Goal: Task Accomplishment & Management: Use online tool/utility

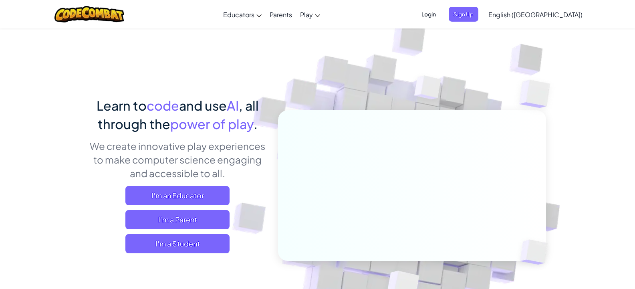
drag, startPoint x: 0, startPoint y: 0, endPoint x: 95, endPoint y: 147, distance: 175.1
click at [95, 147] on p "We create innovative play experiences to make computer science engaging and acc…" at bounding box center [177, 159] width 177 height 41
click at [183, 250] on span "I'm a Student" at bounding box center [177, 243] width 104 height 19
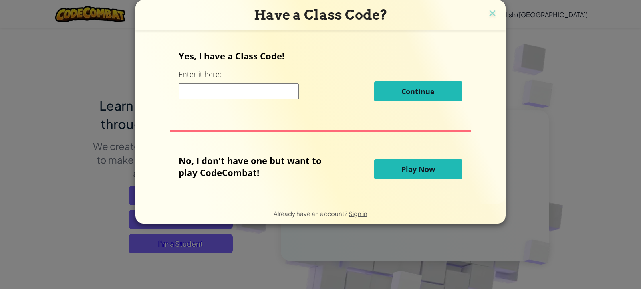
click at [402, 163] on button "Play Now" at bounding box center [418, 169] width 88 height 20
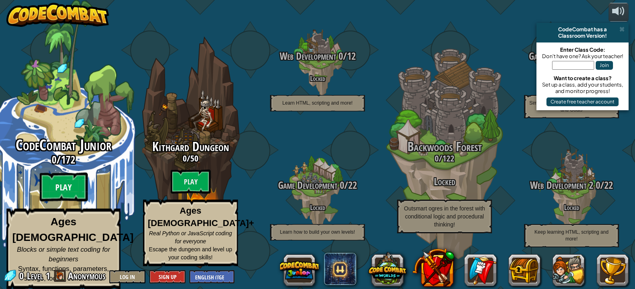
click at [54, 197] on btn "Play" at bounding box center [64, 187] width 48 height 29
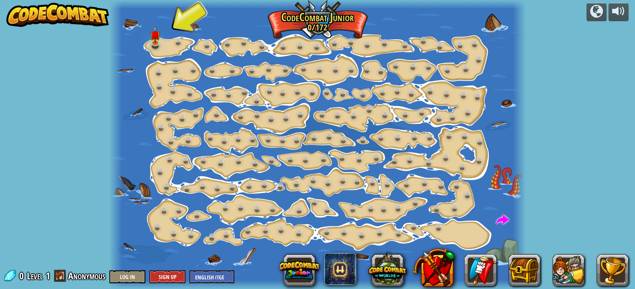
click at [166, 46] on div at bounding box center [317, 144] width 416 height 289
click at [156, 36] on img at bounding box center [155, 30] width 10 height 23
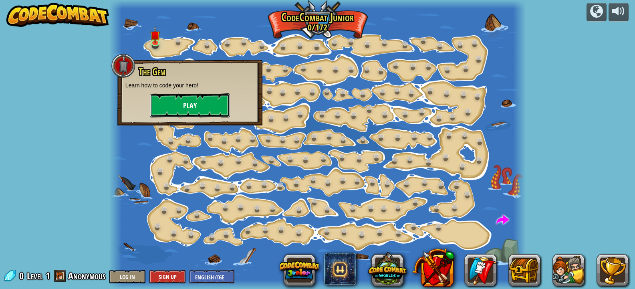
click at [180, 114] on button "Play" at bounding box center [190, 105] width 80 height 24
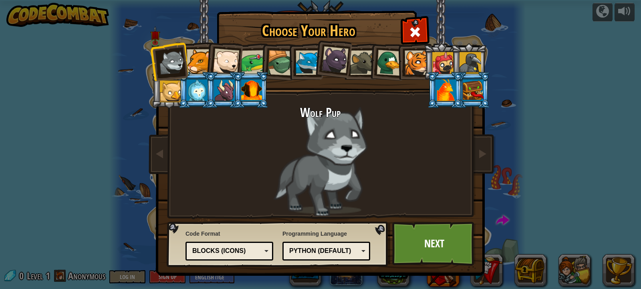
click at [416, 205] on div "Wolf Pup" at bounding box center [320, 161] width 301 height 110
click at [424, 250] on link "Next" at bounding box center [434, 244] width 84 height 44
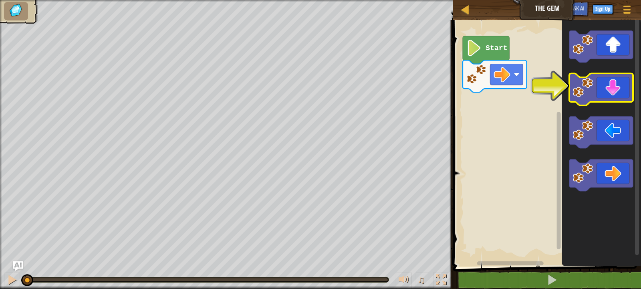
click at [609, 91] on icon "Blockly Workspace" at bounding box center [602, 90] width 64 height 32
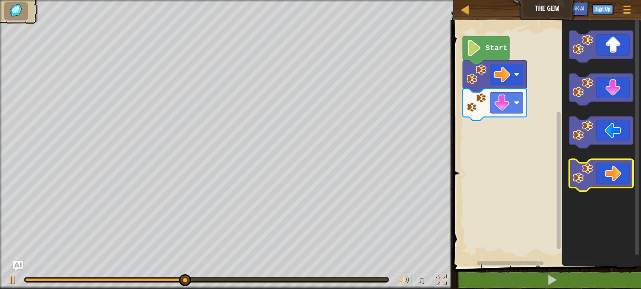
click at [617, 174] on icon "Blockly Workspace" at bounding box center [602, 176] width 64 height 32
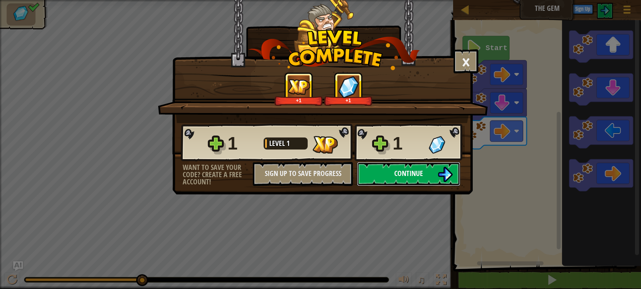
click at [436, 174] on button "Continue" at bounding box center [408, 174] width 103 height 24
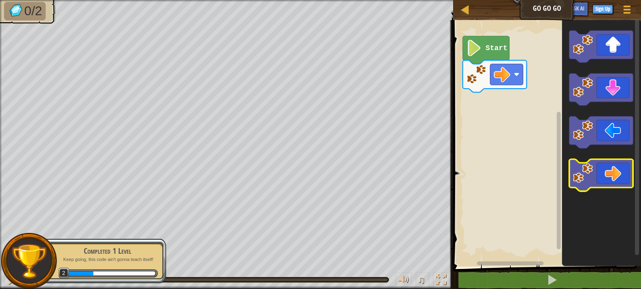
click at [618, 169] on icon "Blockly Workspace" at bounding box center [602, 176] width 64 height 32
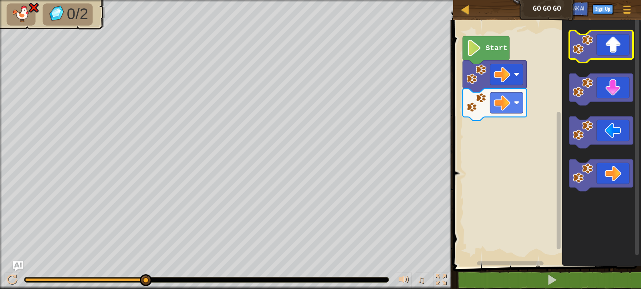
click at [623, 54] on icon "Blockly Workspace" at bounding box center [602, 46] width 64 height 32
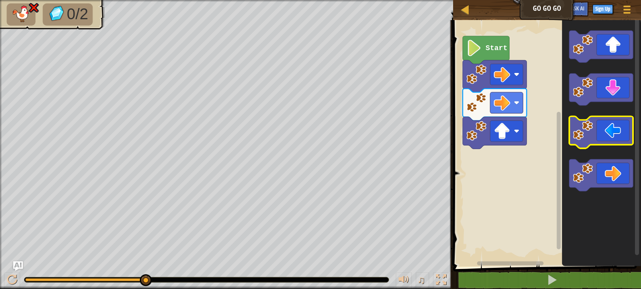
click at [616, 132] on icon "Blockly Workspace" at bounding box center [602, 133] width 64 height 32
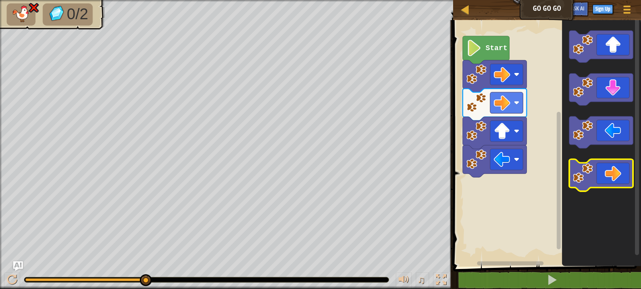
click at [617, 176] on icon "Blockly Workspace" at bounding box center [602, 176] width 64 height 32
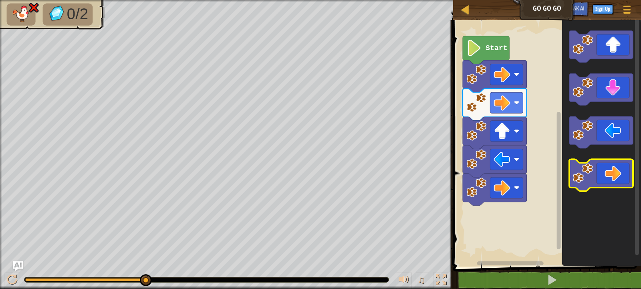
click at [617, 176] on icon "Blockly Workspace" at bounding box center [602, 176] width 64 height 32
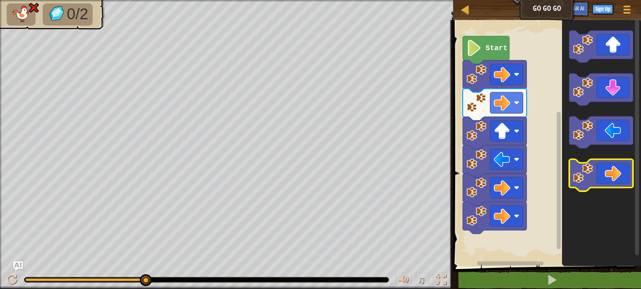
click at [617, 176] on icon "Blockly Workspace" at bounding box center [602, 176] width 64 height 32
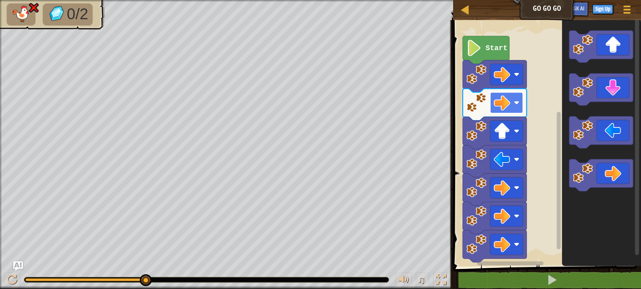
click at [512, 107] on rect "Blockly Workspace" at bounding box center [506, 102] width 33 height 21
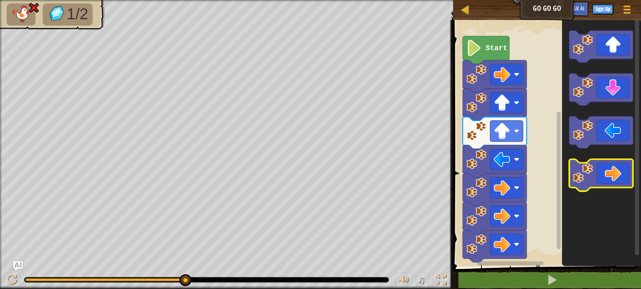
click at [611, 164] on icon "Blockly Workspace" at bounding box center [602, 176] width 64 height 32
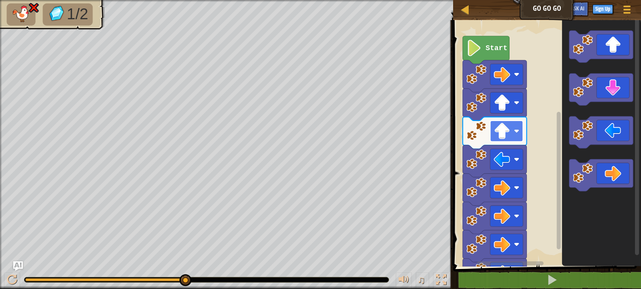
click at [497, 136] on image "Blockly Workspace" at bounding box center [502, 131] width 16 height 16
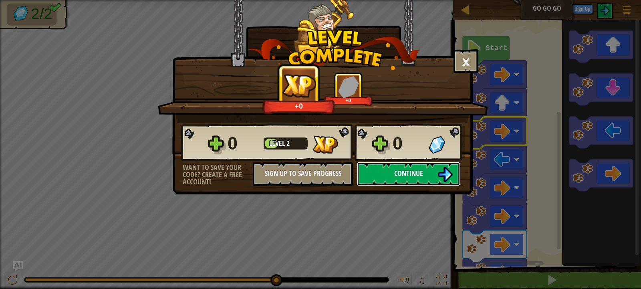
click at [432, 177] on button "Continue" at bounding box center [408, 174] width 103 height 24
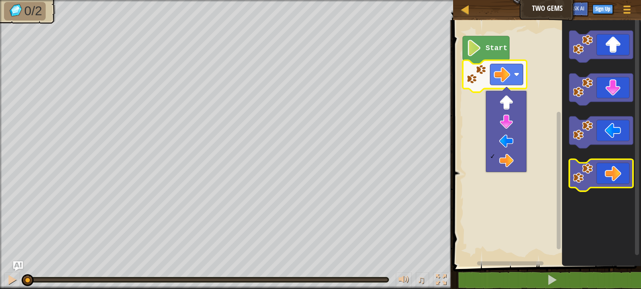
click at [609, 182] on icon "Blockly Workspace" at bounding box center [602, 176] width 64 height 32
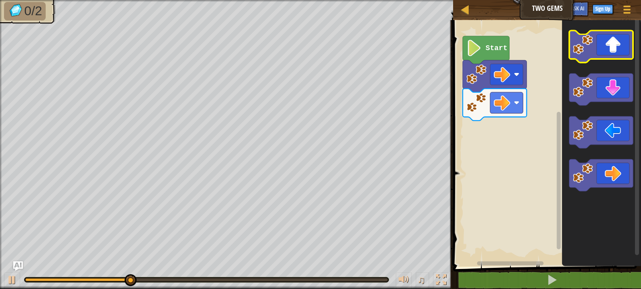
click at [616, 48] on icon "Blockly Workspace" at bounding box center [602, 46] width 64 height 32
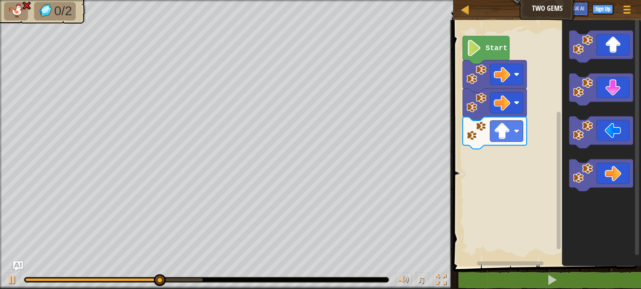
click at [609, 159] on icon "Blockly Workspace" at bounding box center [601, 141] width 79 height 250
click at [612, 175] on icon "Blockly Workspace" at bounding box center [602, 176] width 64 height 32
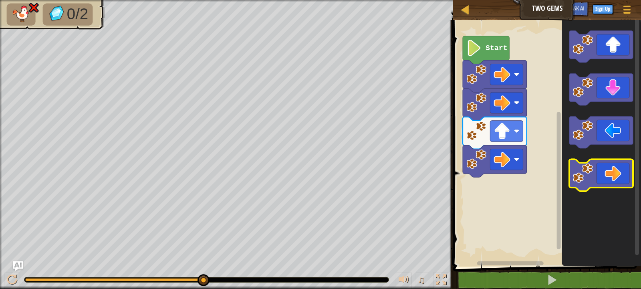
click at [622, 172] on icon "Blockly Workspace" at bounding box center [602, 176] width 64 height 32
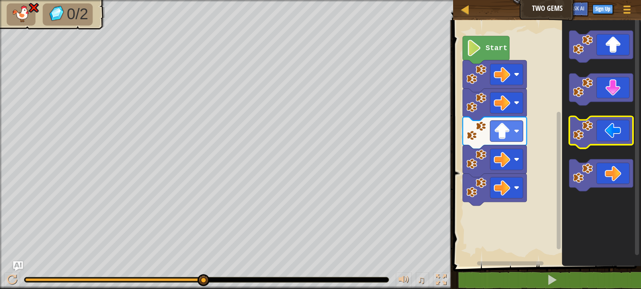
click at [610, 137] on icon "Blockly Workspace" at bounding box center [602, 133] width 64 height 32
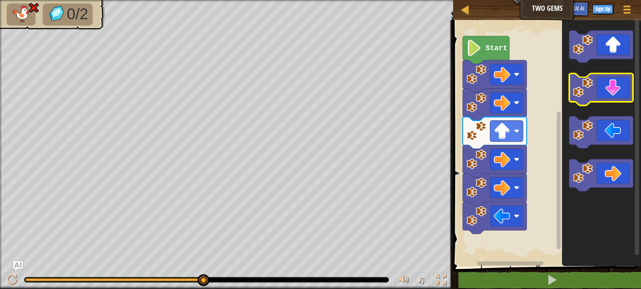
click at [610, 91] on icon "Blockly Workspace" at bounding box center [602, 90] width 64 height 32
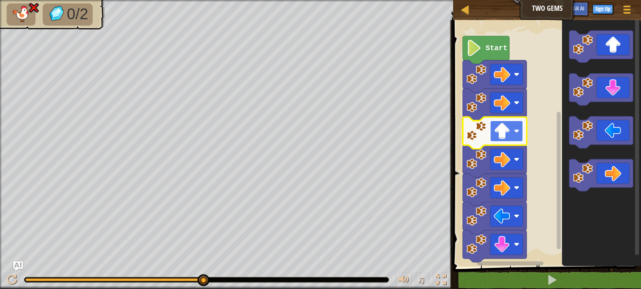
click at [515, 129] on image "Blockly Workspace" at bounding box center [517, 131] width 6 height 6
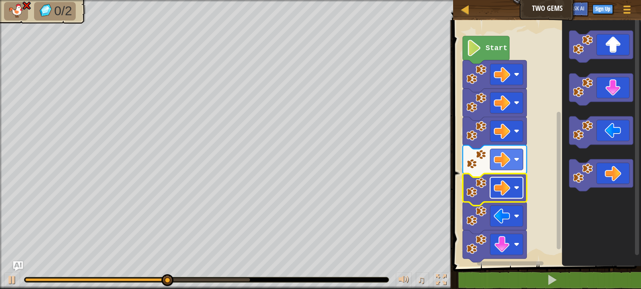
click at [499, 191] on image "Blockly Workspace" at bounding box center [502, 188] width 16 height 16
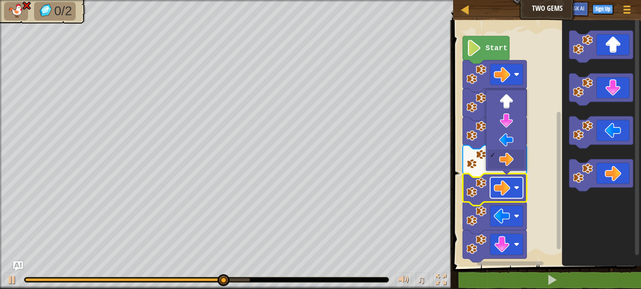
click at [518, 190] on image "Blockly Workspace" at bounding box center [517, 188] width 6 height 6
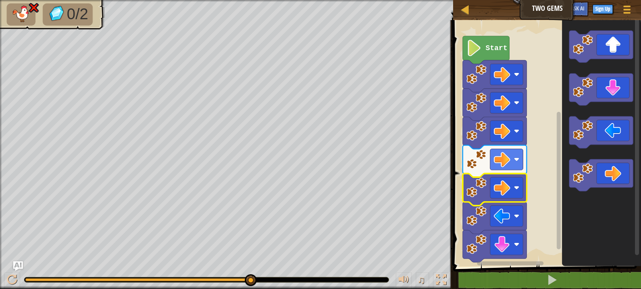
click at [463, 51] on rect "Blockly Workspace" at bounding box center [546, 141] width 190 height 250
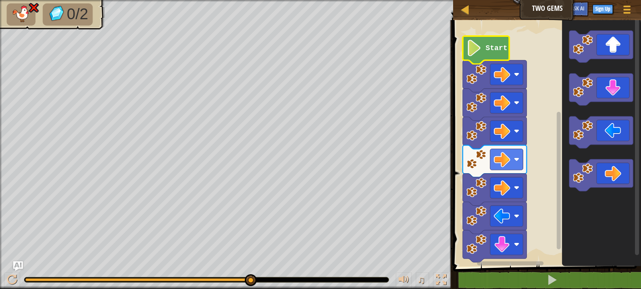
click at [465, 51] on icon "Blockly Workspace" at bounding box center [486, 50] width 46 height 28
click at [482, 55] on image "Blockly Workspace" at bounding box center [475, 48] width 16 height 16
click at [619, 92] on icon "Blockly Workspace" at bounding box center [602, 90] width 64 height 32
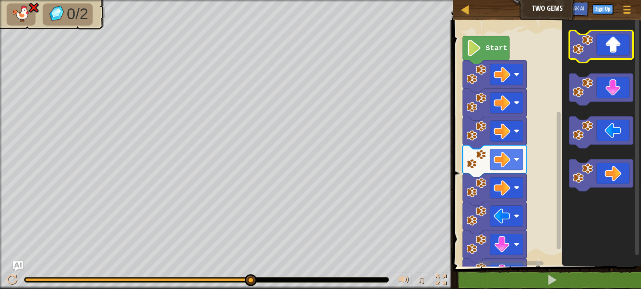
click at [612, 52] on icon "Blockly Workspace" at bounding box center [602, 46] width 64 height 32
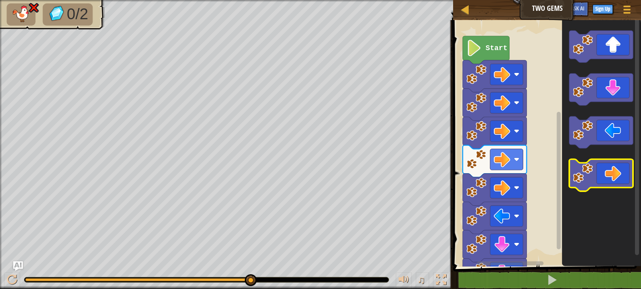
click at [618, 164] on icon "Blockly Workspace" at bounding box center [602, 176] width 64 height 32
click at [516, 165] on rect "Blockly Workspace" at bounding box center [506, 159] width 33 height 21
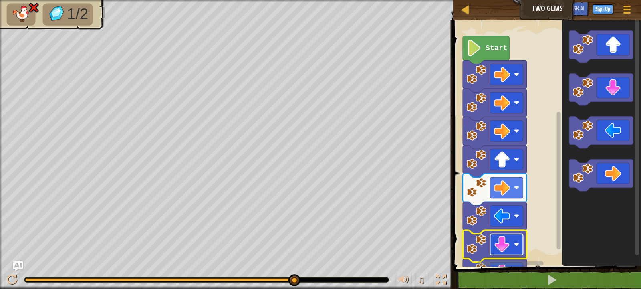
click at [504, 242] on image "Blockly Workspace" at bounding box center [502, 244] width 16 height 16
click at [498, 218] on image "Blockly Workspace" at bounding box center [502, 216] width 16 height 16
